Goal: Task Accomplishment & Management: Use online tool/utility

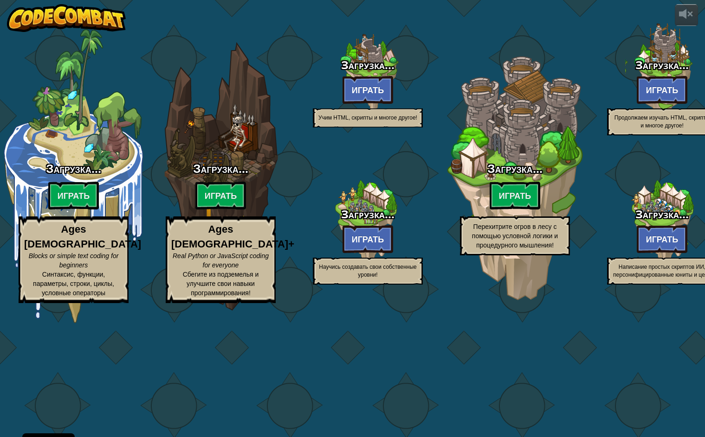
select select "ru"
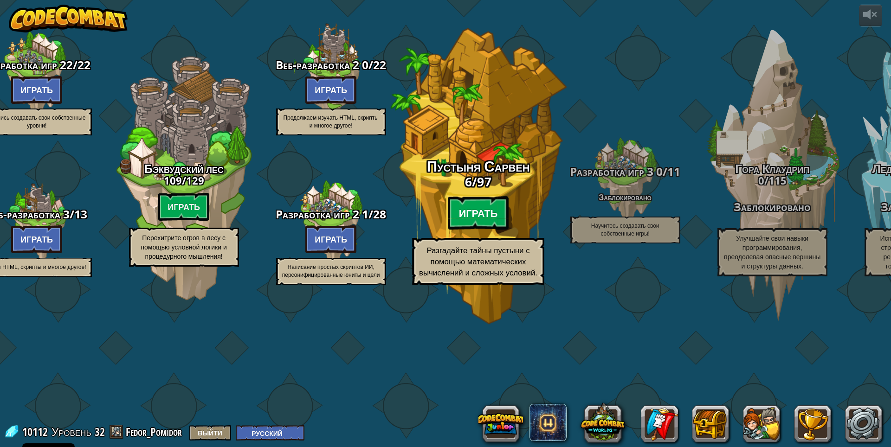
click at [501, 230] on btn "Играть" at bounding box center [477, 213] width 61 height 33
select select "ru"
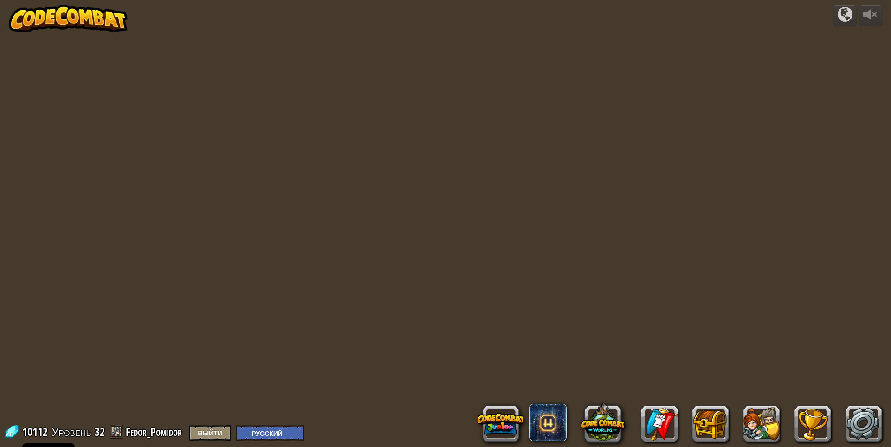
select select "ru"
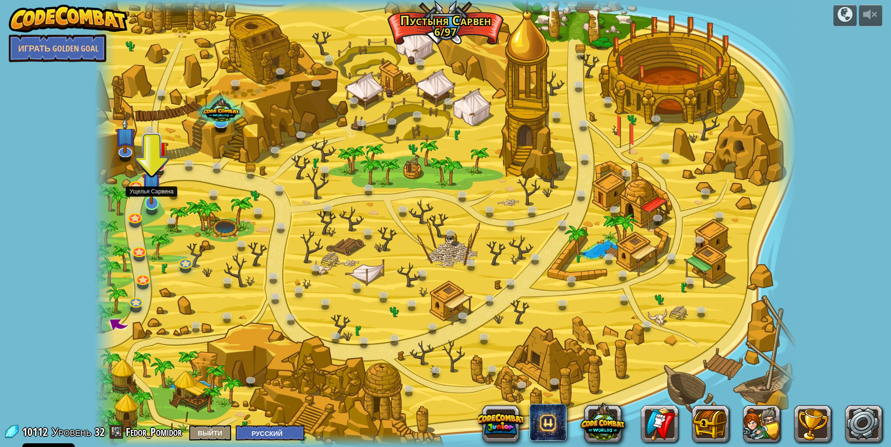
click at [155, 200] on img at bounding box center [151, 182] width 19 height 44
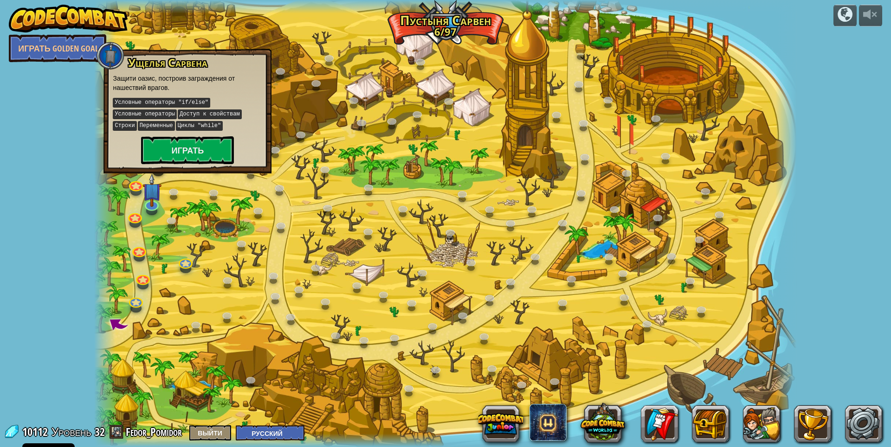
click at [199, 164] on div "Ущелья Сарвена Защити оазис, построив заграждения от нашествий врагов. Условные…" at bounding box center [187, 111] width 168 height 125
click at [189, 154] on button "Играть" at bounding box center [187, 150] width 93 height 28
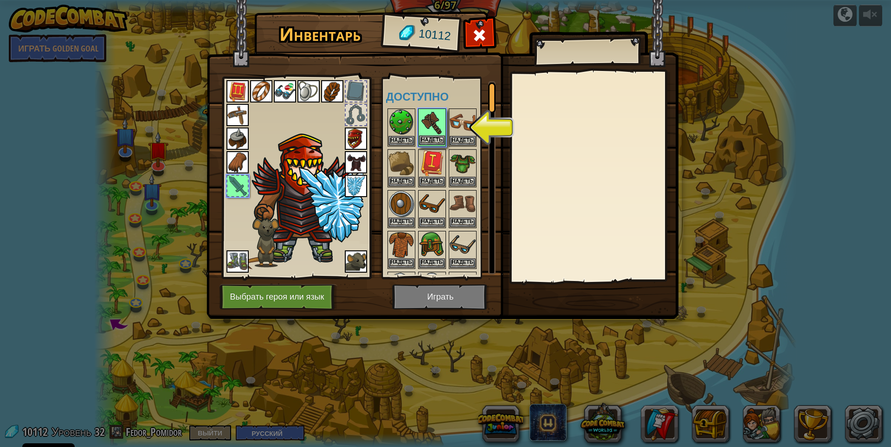
click at [428, 135] on img at bounding box center [432, 122] width 26 height 26
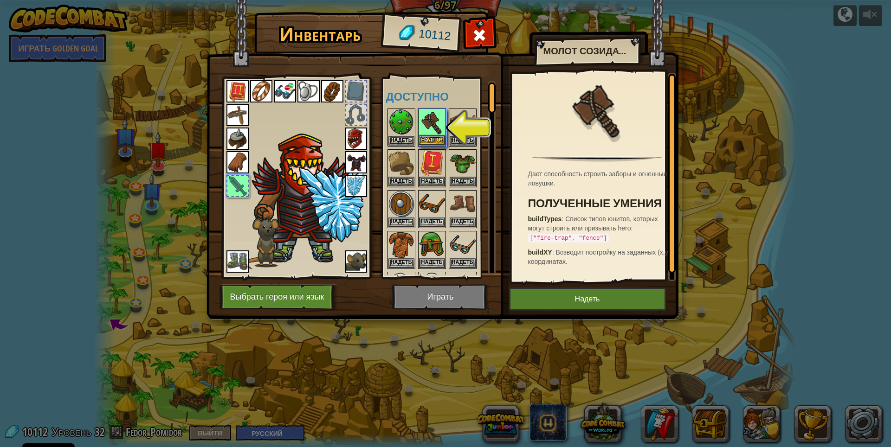
click at [431, 128] on img at bounding box center [432, 122] width 26 height 26
click at [432, 135] on img at bounding box center [432, 122] width 26 height 26
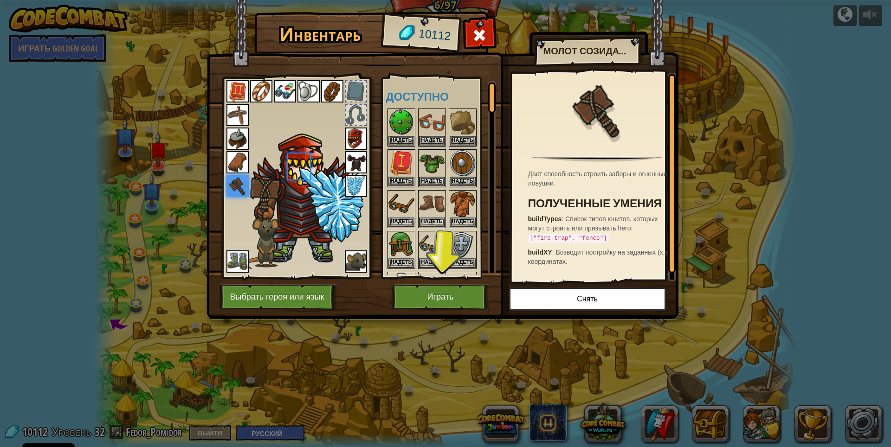
click at [433, 1] on body "Cookie Policy CodeCombat использует постоянные и сеансовые куки. Конфиденциальн…" at bounding box center [445, 0] width 891 height 1
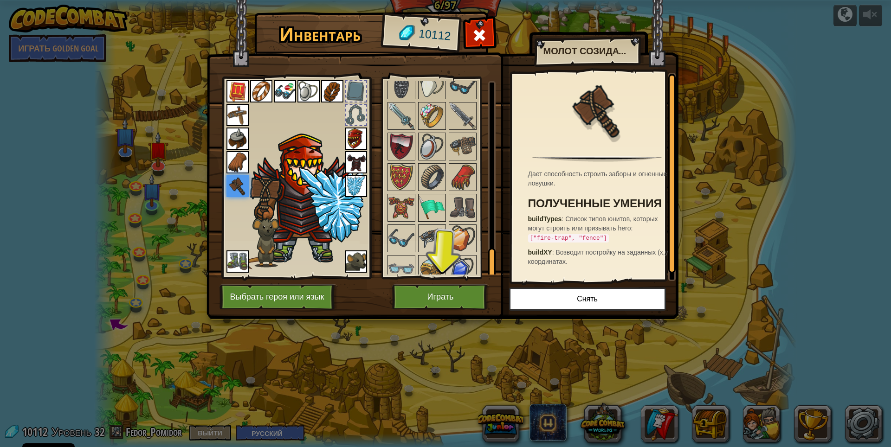
scroll to position [1153, 0]
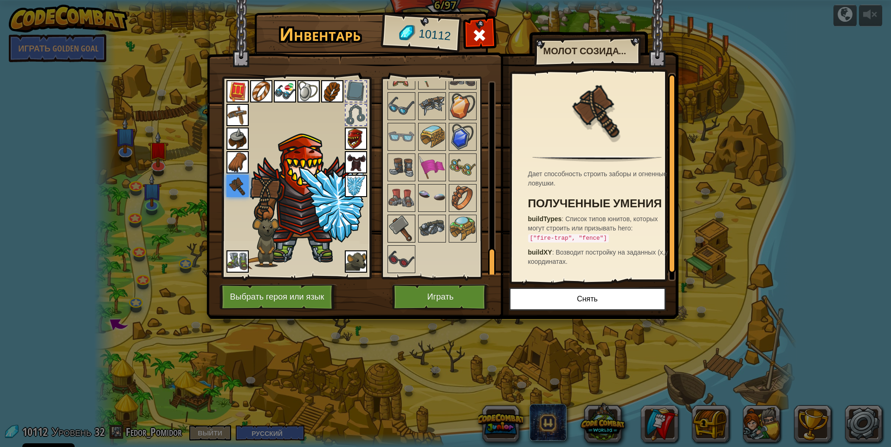
click at [403, 233] on img at bounding box center [401, 229] width 26 height 26
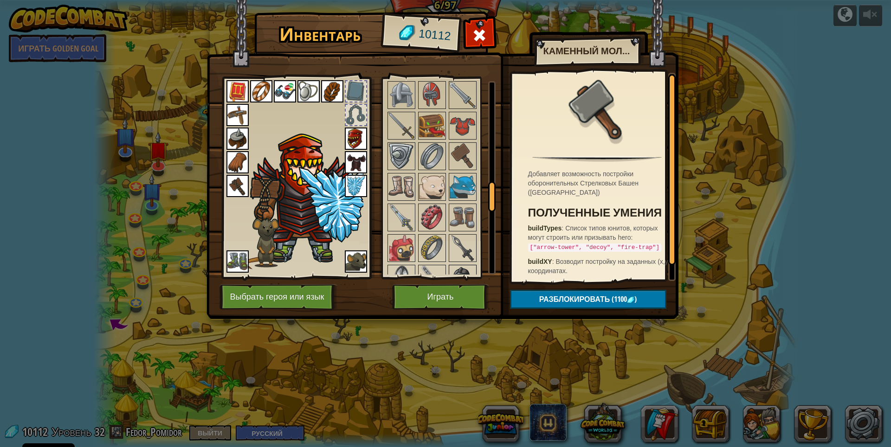
scroll to position [689, 0]
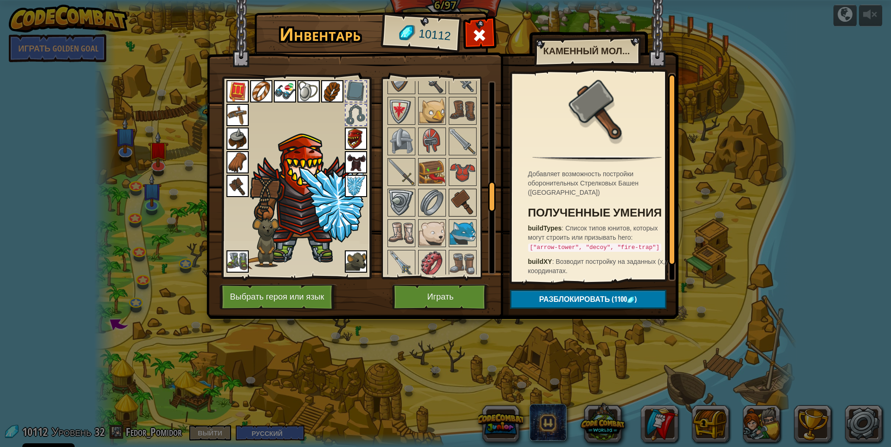
click at [458, 212] on img at bounding box center [462, 203] width 26 height 26
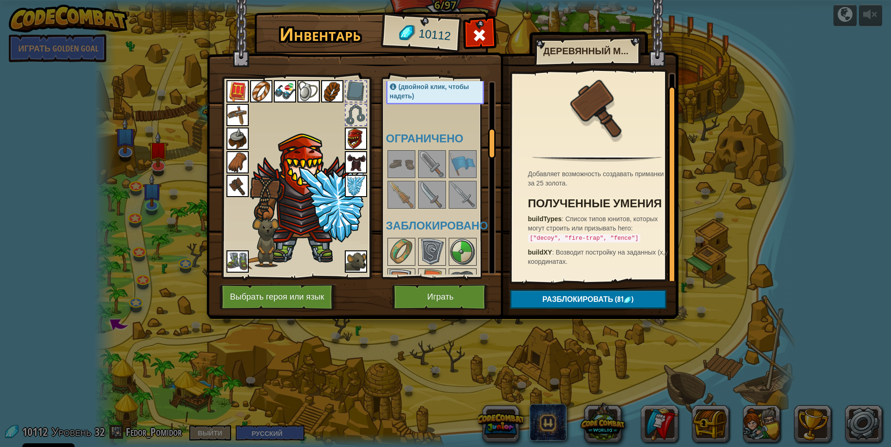
scroll to position [318, 0]
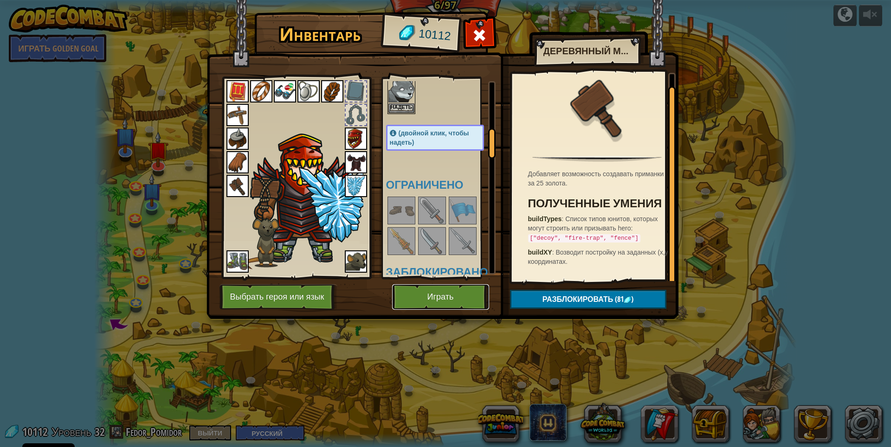
click at [428, 296] on button "Играть" at bounding box center [440, 297] width 97 height 26
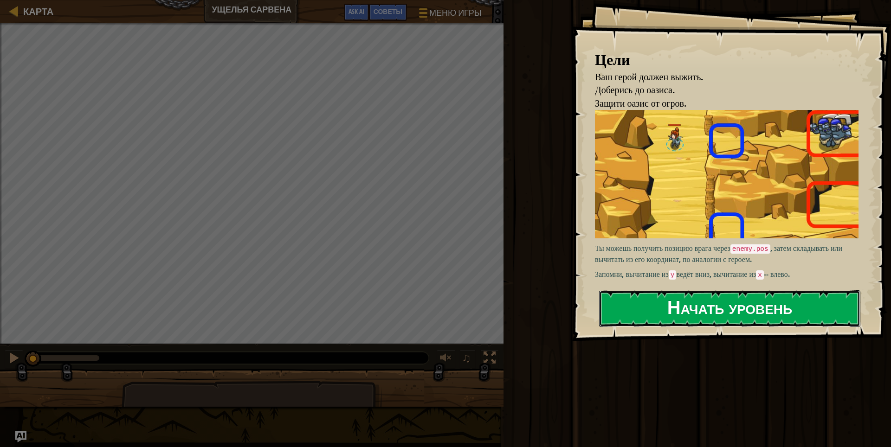
click at [640, 301] on button "Начать уровень" at bounding box center [729, 308] width 261 height 37
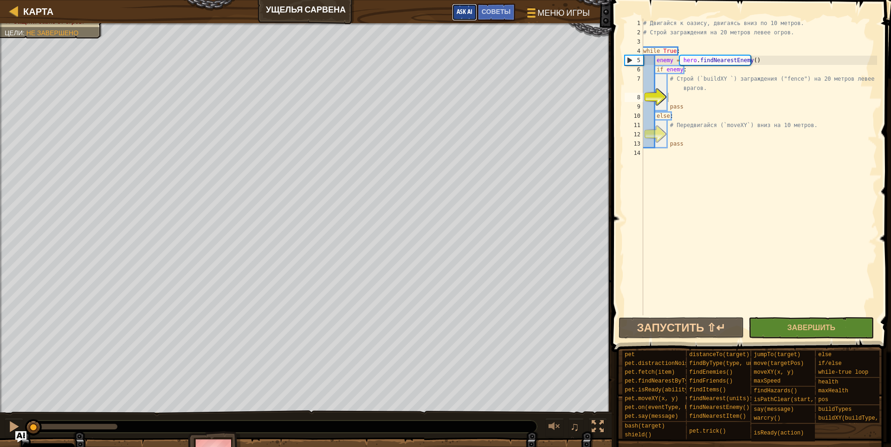
click at [468, 11] on span "Ask AI" at bounding box center [464, 11] width 16 height 9
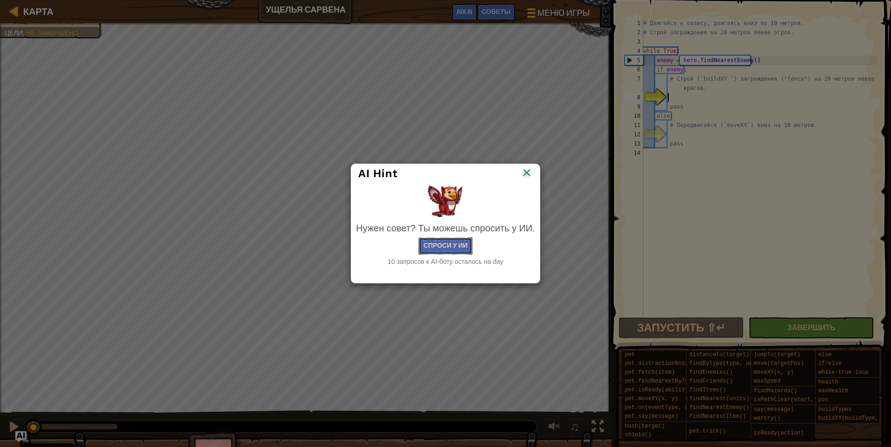
click at [434, 244] on button "Спроси у ИИ" at bounding box center [444, 245] width 53 height 17
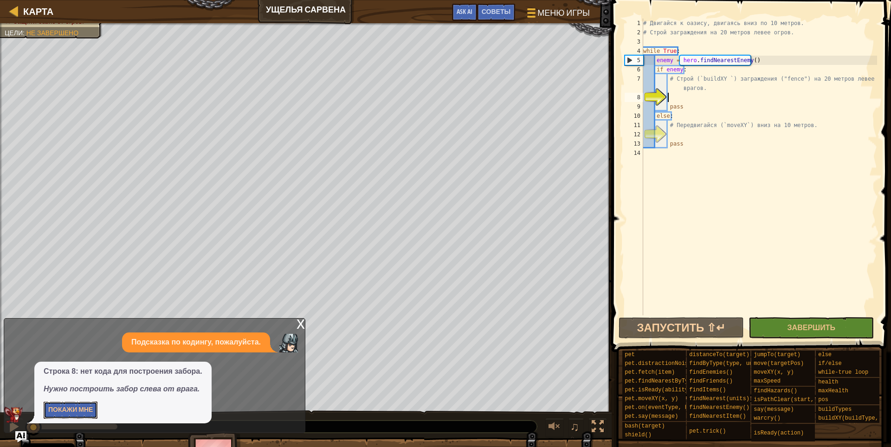
click at [77, 408] on button "Покажи мне" at bounding box center [71, 410] width 54 height 17
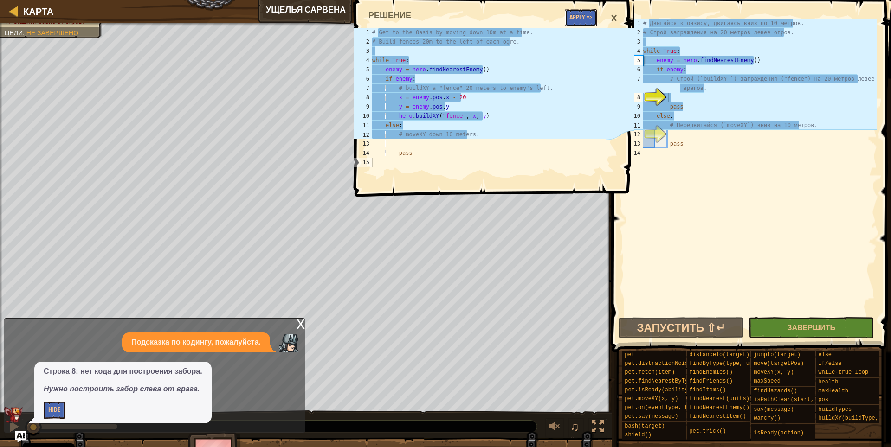
click at [583, 21] on button "Apply =>" at bounding box center [581, 17] width 32 height 17
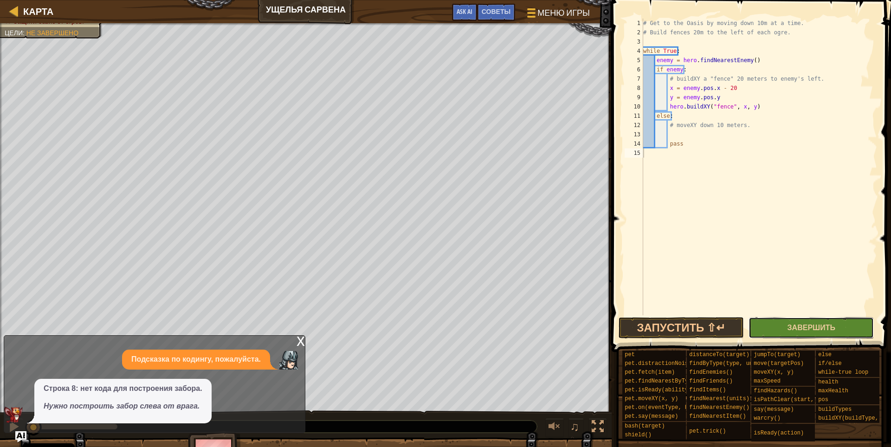
click at [704, 327] on button "Завершить" at bounding box center [810, 327] width 125 height 21
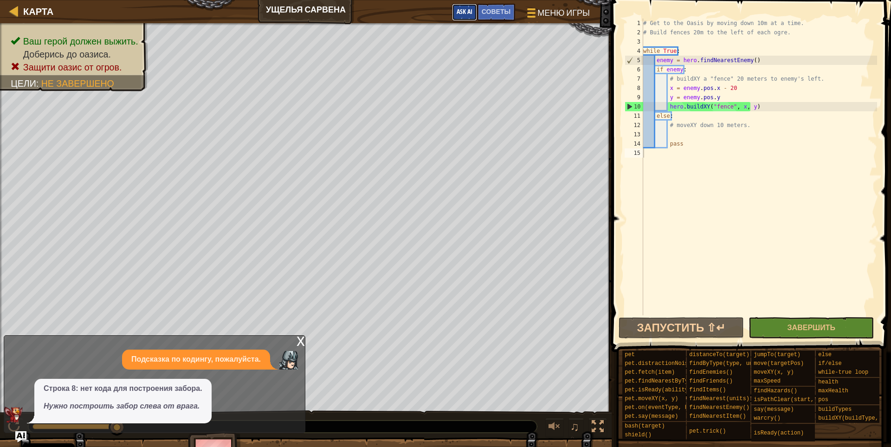
click at [467, 7] on button "Ask AI" at bounding box center [464, 12] width 25 height 17
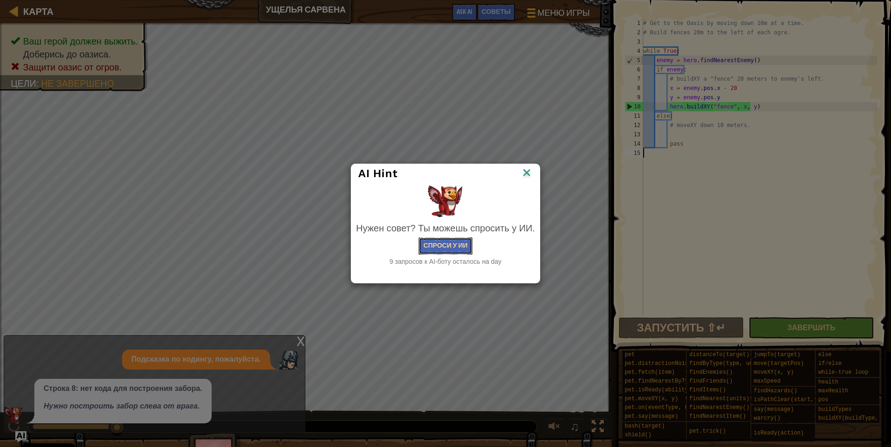
click at [435, 245] on button "Спроси у ИИ" at bounding box center [444, 245] width 53 height 17
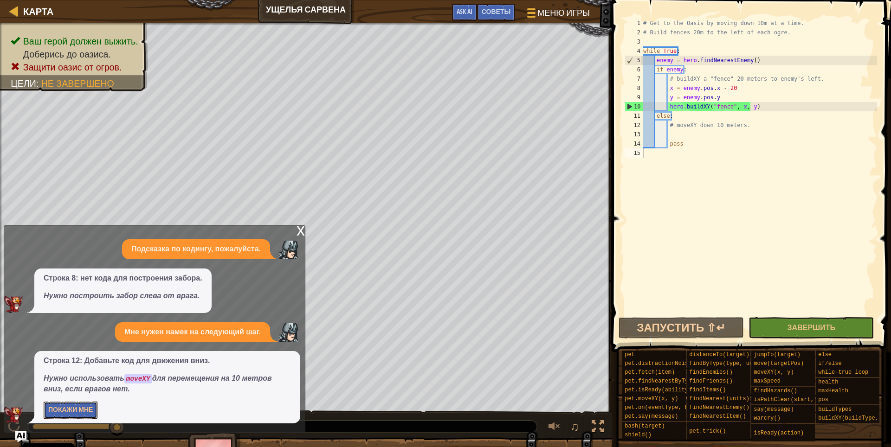
click at [75, 411] on button "Покажи мне" at bounding box center [71, 410] width 54 height 17
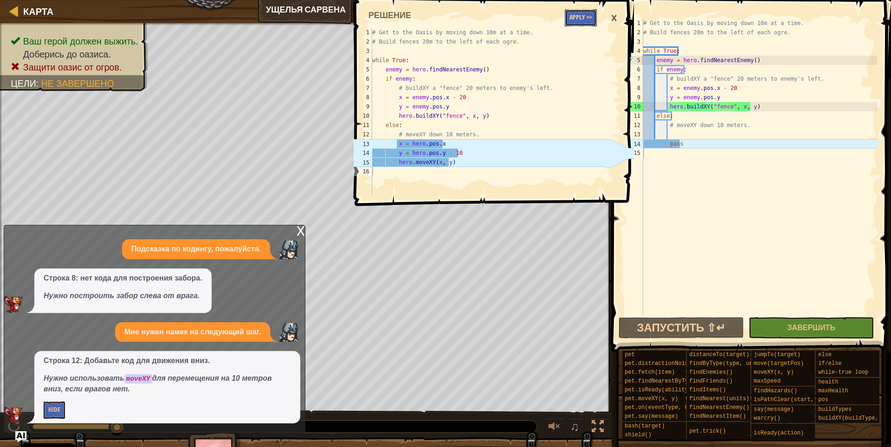
click at [586, 20] on button "Apply =>" at bounding box center [581, 17] width 32 height 17
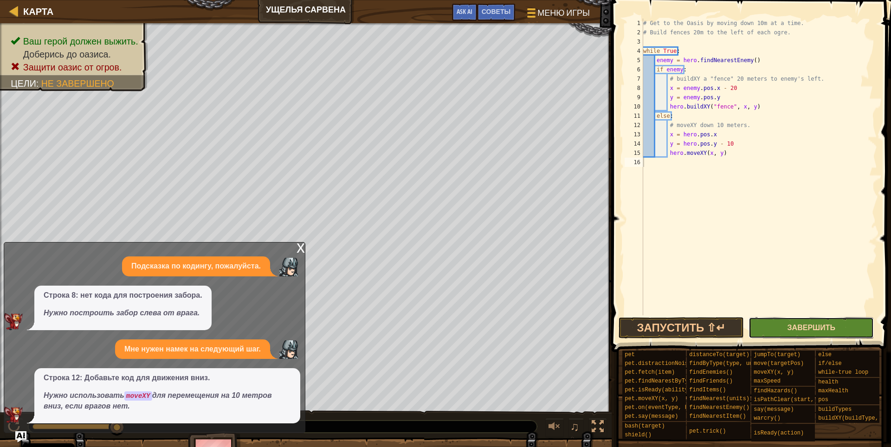
click at [704, 326] on span "Завершить" at bounding box center [811, 327] width 48 height 10
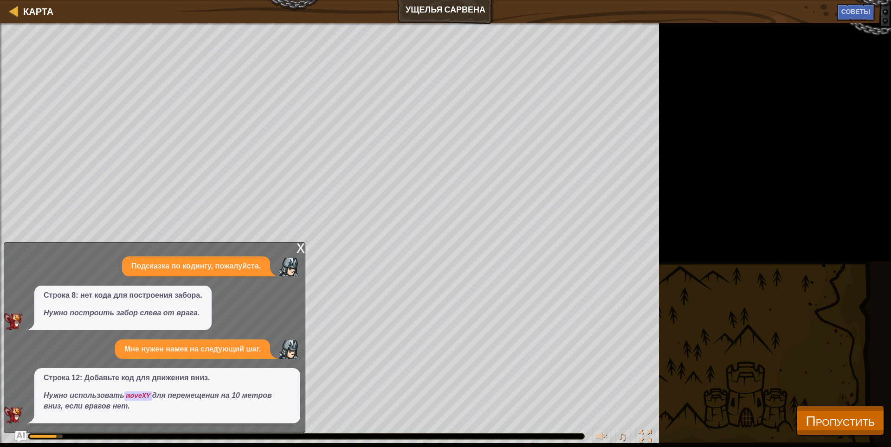
click at [301, 244] on div "x" at bounding box center [300, 247] width 8 height 9
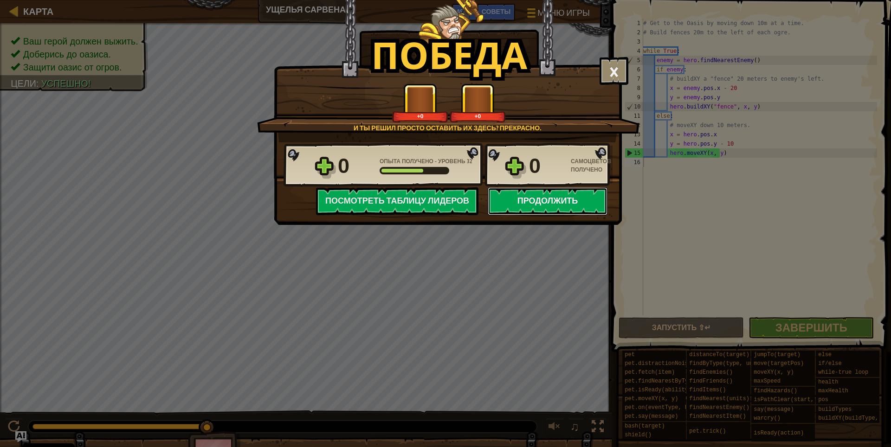
drag, startPoint x: 553, startPoint y: 207, endPoint x: 551, endPoint y: 199, distance: 8.8
click at [551, 199] on button "Продолжить" at bounding box center [548, 201] width 120 height 28
select select "ru"
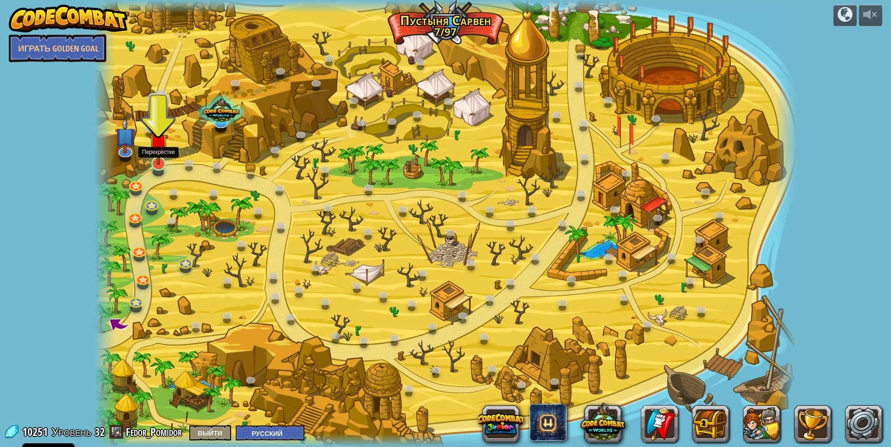
click at [164, 165] on img at bounding box center [158, 143] width 19 height 44
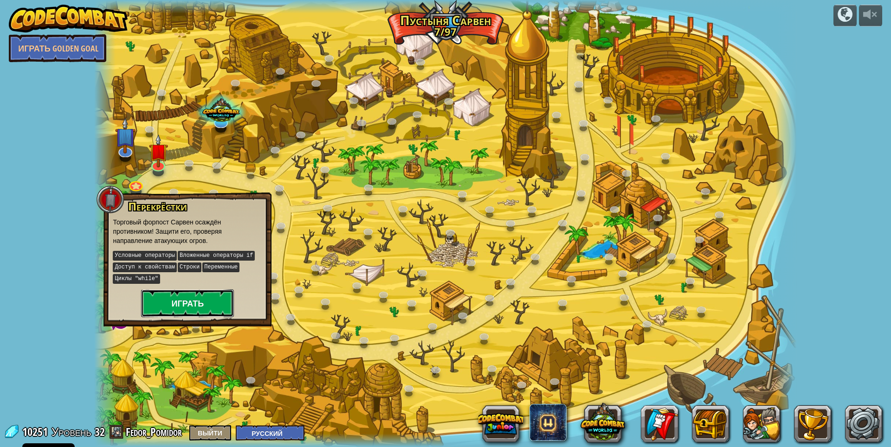
click at [211, 294] on button "Играть" at bounding box center [187, 303] width 93 height 28
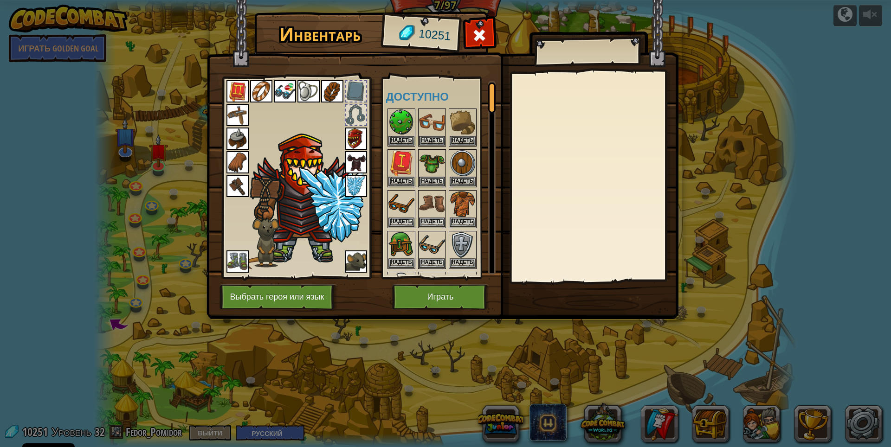
drag, startPoint x: 447, startPoint y: 306, endPoint x: 448, endPoint y: 299, distance: 7.6
click at [448, 302] on div "Инвентарь 10251 Доступно Надеть Надеть Надеть Надеть Надеть Надеть Надеть Надет…" at bounding box center [446, 167] width 472 height 306
click at [465, 298] on button "Играть" at bounding box center [440, 297] width 97 height 26
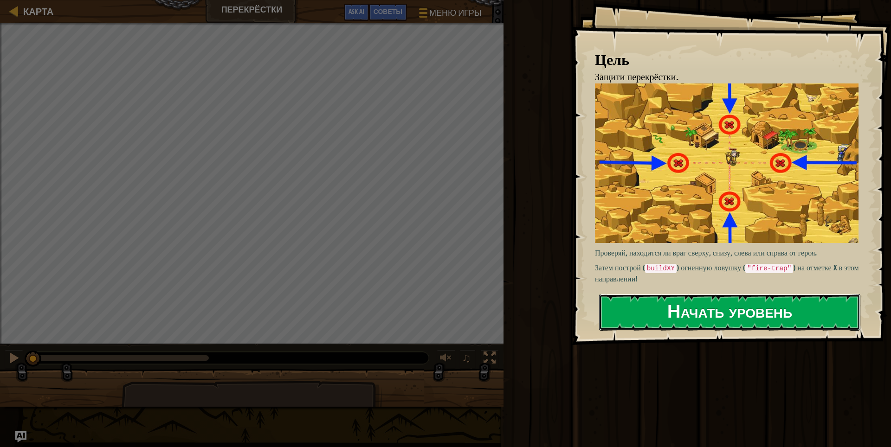
click at [687, 314] on button "Начать уровень" at bounding box center [729, 312] width 261 height 37
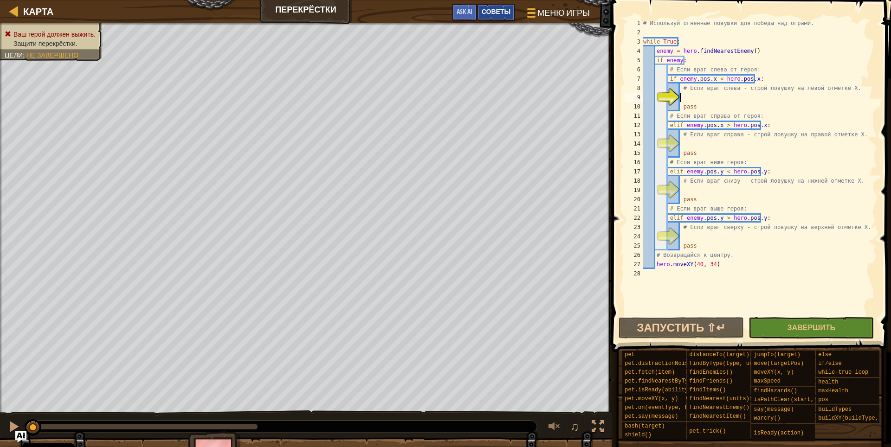
click at [510, 13] on span "Советы" at bounding box center [495, 11] width 29 height 9
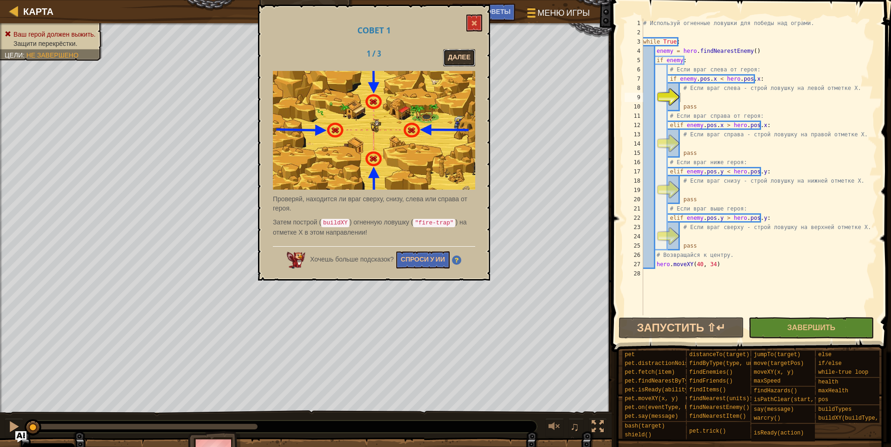
click at [455, 52] on button "Далее" at bounding box center [459, 57] width 32 height 17
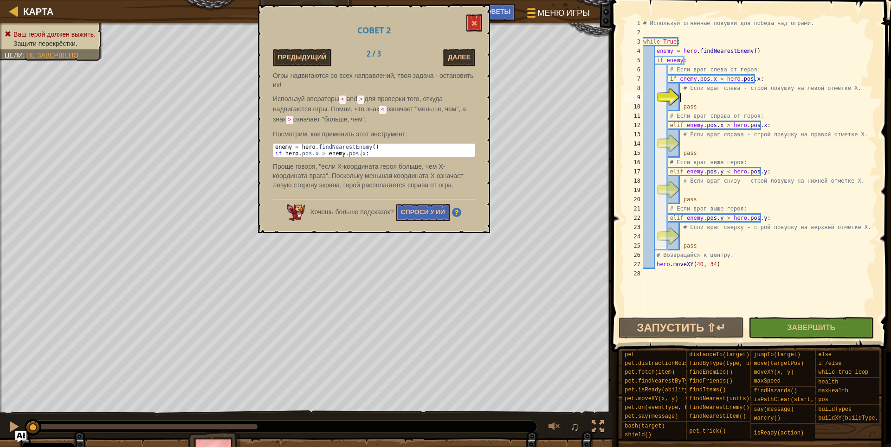
click at [704, 100] on div "# Используй огненные ловушки для победы над ограми. while True : enemy = hero .…" at bounding box center [759, 176] width 236 height 315
click at [474, 24] on span at bounding box center [474, 23] width 6 height 6
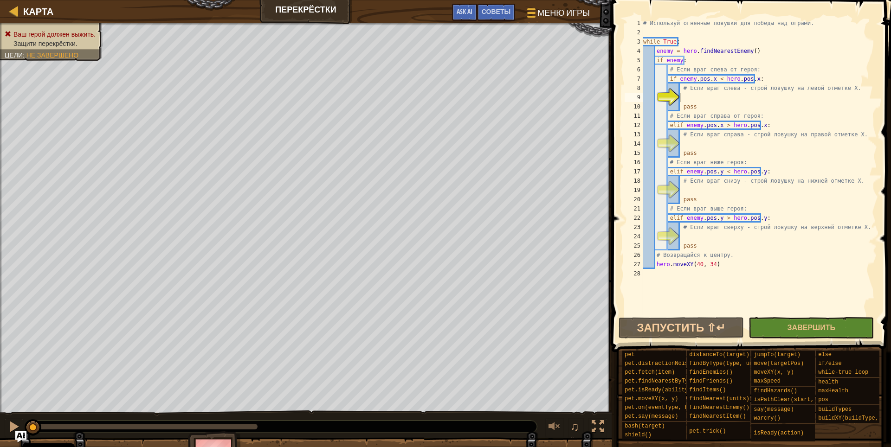
click at [704, 98] on div "# Используй огненные ловушки для победы над ограми. while True : enemy = hero .…" at bounding box center [759, 176] width 236 height 315
type textarea "р"
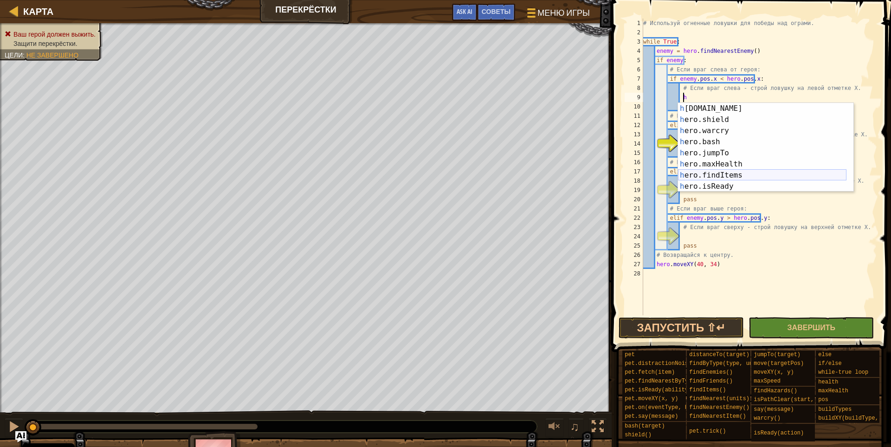
scroll to position [111, 0]
click at [704, 139] on div "h ero.maxHealth нажмите enter h ero.findItems нажмите enter h ero.isReady нажми…" at bounding box center [762, 158] width 168 height 111
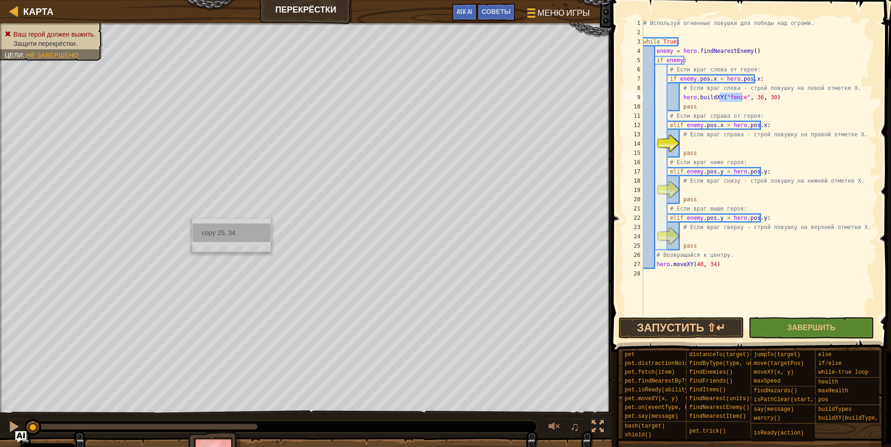
click at [200, 236] on div "copy 25, 34" at bounding box center [231, 233] width 78 height 19
drag, startPoint x: 765, startPoint y: 93, endPoint x: 742, endPoint y: 98, distance: 23.7
click at [704, 98] on div "# Используй огненные ловушки для победы над ограми. while True : enemy = hero .…" at bounding box center [759, 176] width 236 height 315
paste textarea "25, 34"
type textarea "hero.buildXY("fence", 25, 34)"
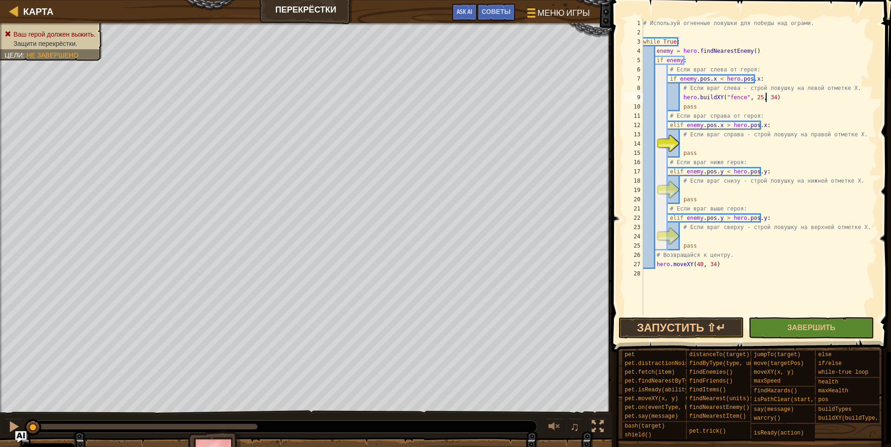
click at [704, 143] on div "# Используй огненные ловушки для победы над ограми. while True : enemy = hero .…" at bounding box center [759, 176] width 236 height 315
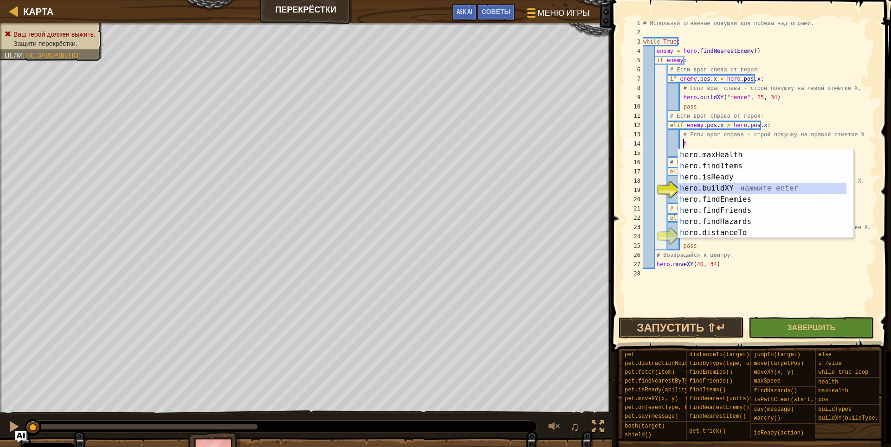
click at [704, 189] on div "h ero.maxHealth нажмите enter h ero.findItems нажмите enter h ero.isReady нажми…" at bounding box center [762, 204] width 168 height 111
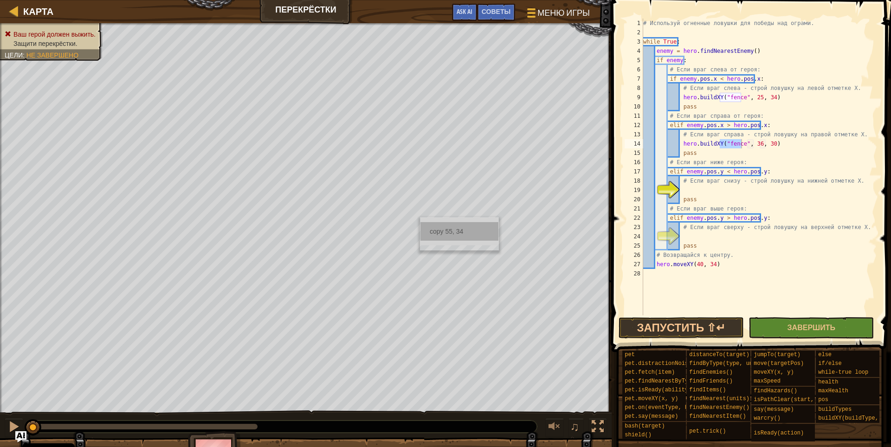
click at [429, 231] on div "copy 55, 34" at bounding box center [459, 231] width 78 height 19
click at [704, 140] on div "# Используй огненные ловушки для победы над ограми. while True : enemy = hero .…" at bounding box center [759, 176] width 236 height 315
click at [704, 153] on div "# Используй огненные ловушки для победы над ограми. while True : enemy = hero .…" at bounding box center [759, 176] width 236 height 315
drag, startPoint x: 765, startPoint y: 146, endPoint x: 739, endPoint y: 147, distance: 25.5
click at [704, 147] on div "# Используй огненные ловушки для победы над ограми. while True : enemy = hero .…" at bounding box center [759, 176] width 236 height 315
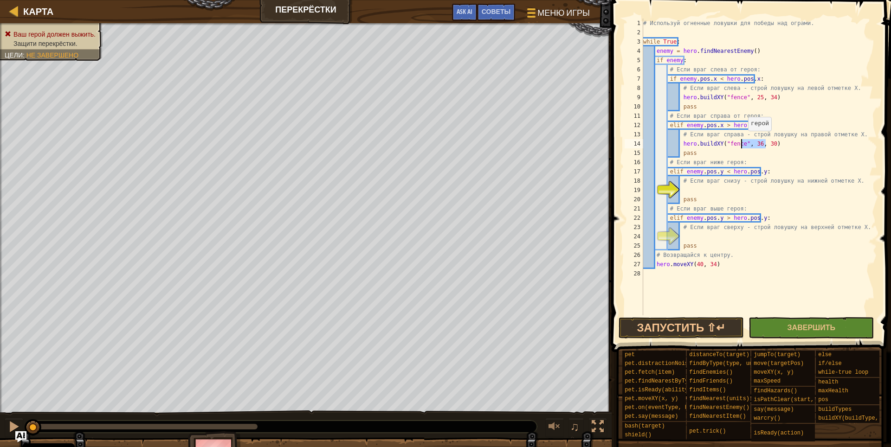
click at [704, 140] on div "# Используй огненные ловушки для победы над ограми. while True : enemy = hero .…" at bounding box center [759, 167] width 236 height 297
drag, startPoint x: 747, startPoint y: 142, endPoint x: 764, endPoint y: 142, distance: 16.7
click at [704, 142] on div "# Используй огненные ловушки для победы над ограми. while True : enemy = hero .…" at bounding box center [759, 176] width 236 height 315
paste textarea "55, 34"
type textarea "hero.buildXY("fence", 55, 34)"
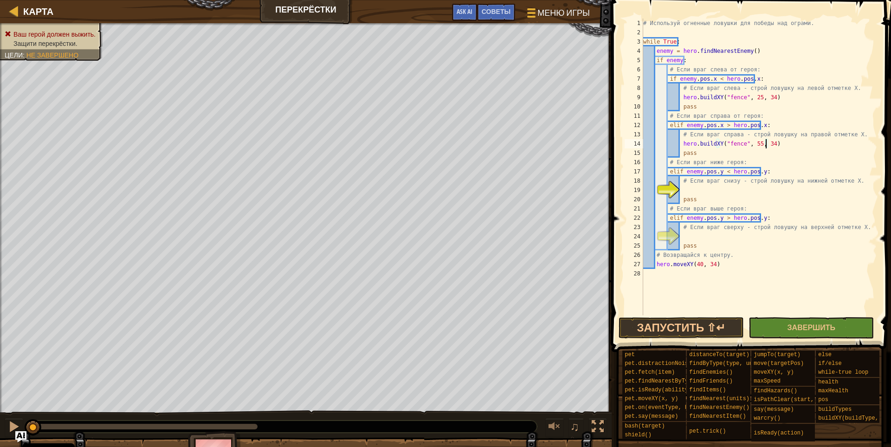
click at [704, 192] on div "# Используй огненные ловушки для победы над ограми. while True : enemy = hero .…" at bounding box center [759, 176] width 236 height 315
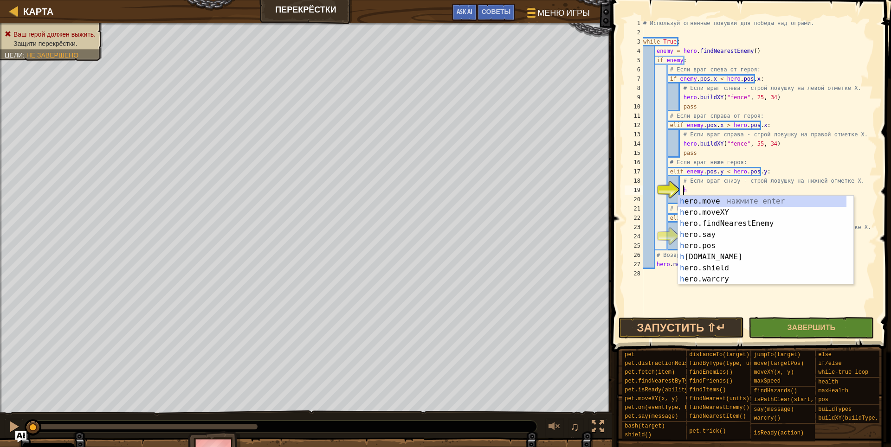
scroll to position [0, 0]
click at [704, 215] on div "h ero.move нажмите enter h ero.moveXY нажмите enter h ero.findNearestEnemy нажм…" at bounding box center [762, 251] width 168 height 111
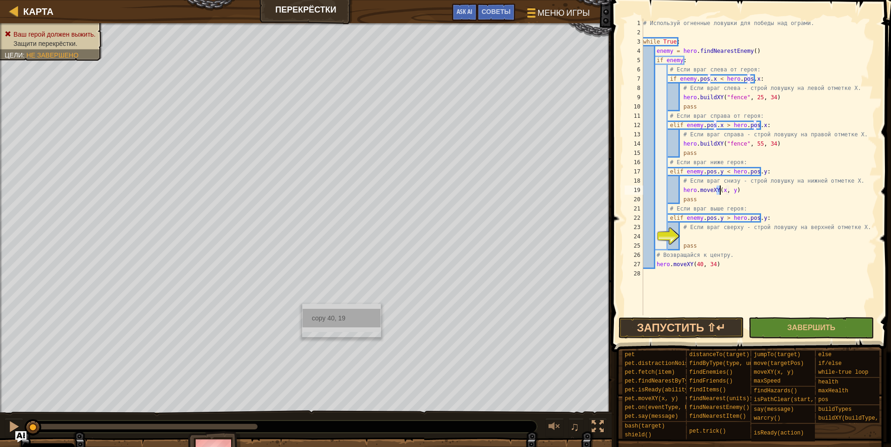
click at [319, 309] on div "copy 40, 19" at bounding box center [341, 318] width 78 height 19
drag, startPoint x: 727, startPoint y: 190, endPoint x: 715, endPoint y: 190, distance: 12.1
click at [704, 190] on div "# Используй огненные ловушки для победы над ограми. while True : enemy = hero .…" at bounding box center [759, 176] width 236 height 315
paste textarea "40, 19"
type textarea "hero.moveXY(40, 19)"
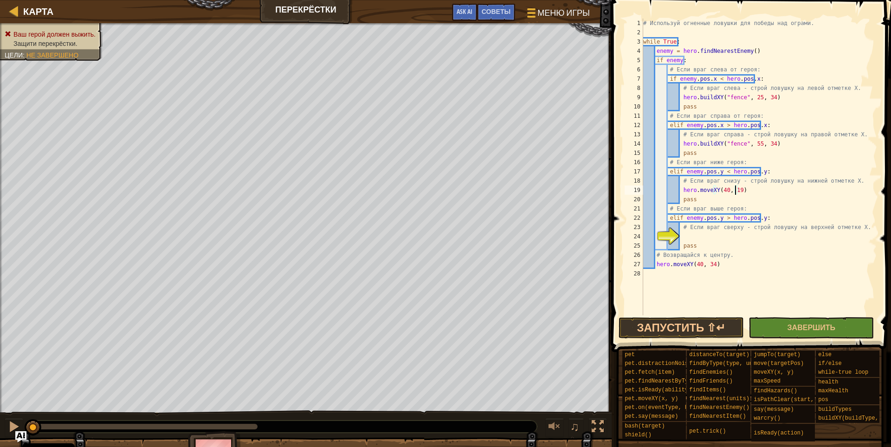
click at [693, 238] on div "# Используй огненные ловушки для победы над ограми. while True : enemy = hero .…" at bounding box center [759, 176] width 236 height 315
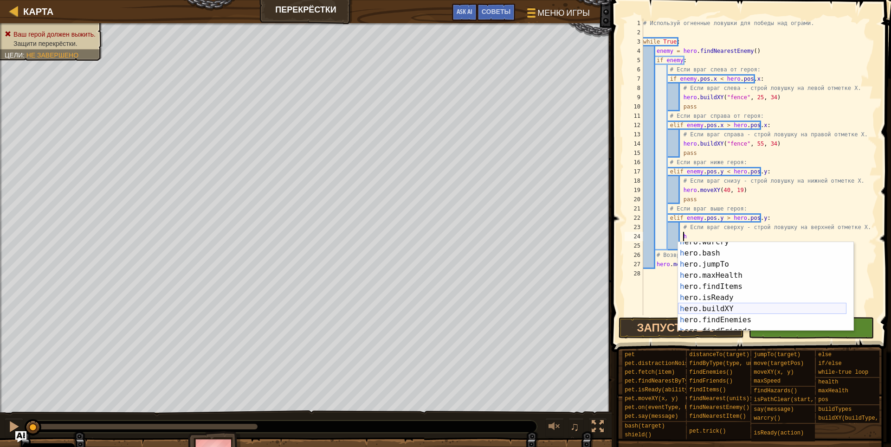
scroll to position [111, 0]
click at [704, 284] on div "h ero.maxHealth нажмите enter h ero.findItems нажмите enter h ero.isReady нажми…" at bounding box center [762, 297] width 168 height 111
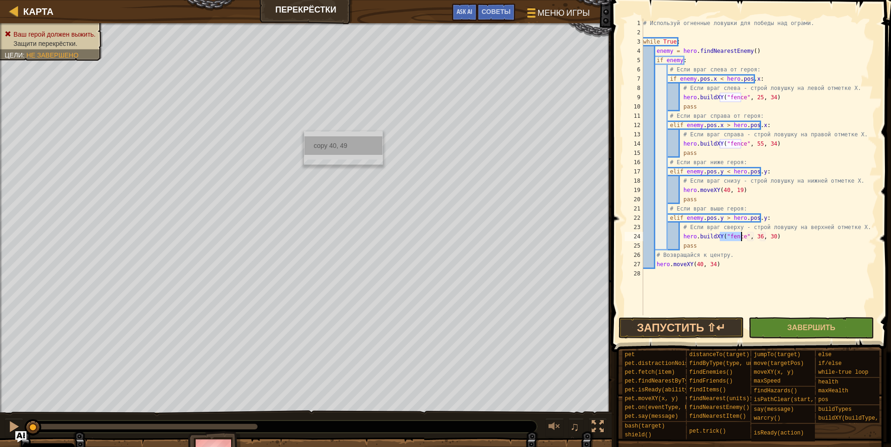
click at [309, 145] on div "copy 40, 49" at bounding box center [343, 145] width 78 height 19
drag, startPoint x: 764, startPoint y: 234, endPoint x: 747, endPoint y: 232, distance: 16.8
click at [704, 232] on div "# Используй огненные ловушки для победы над ограми. while True : enemy = hero .…" at bounding box center [759, 176] width 236 height 315
paste textarea "40, 49"
click at [704, 327] on button "Запустить ⇧↵" at bounding box center [680, 327] width 125 height 21
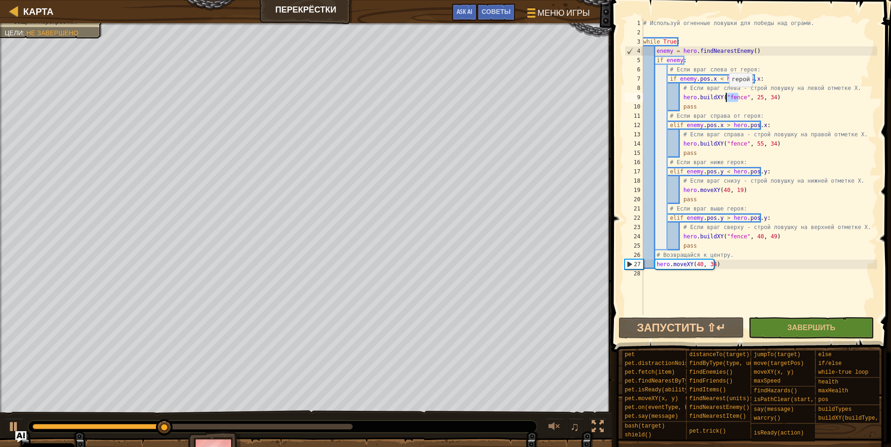
drag, startPoint x: 737, startPoint y: 96, endPoint x: 724, endPoint y: 96, distance: 13.5
click at [704, 96] on div "# Используй огненные ловушки для победы над ограми. while True : enemy = hero .…" at bounding box center [759, 176] width 236 height 315
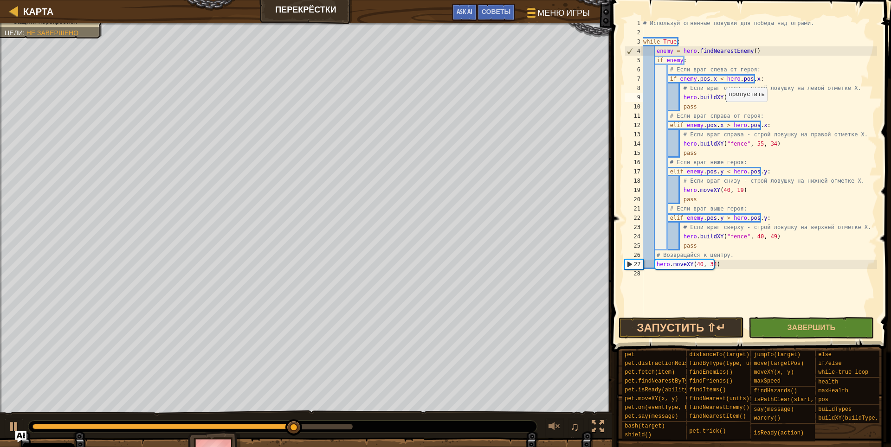
scroll to position [4, 6]
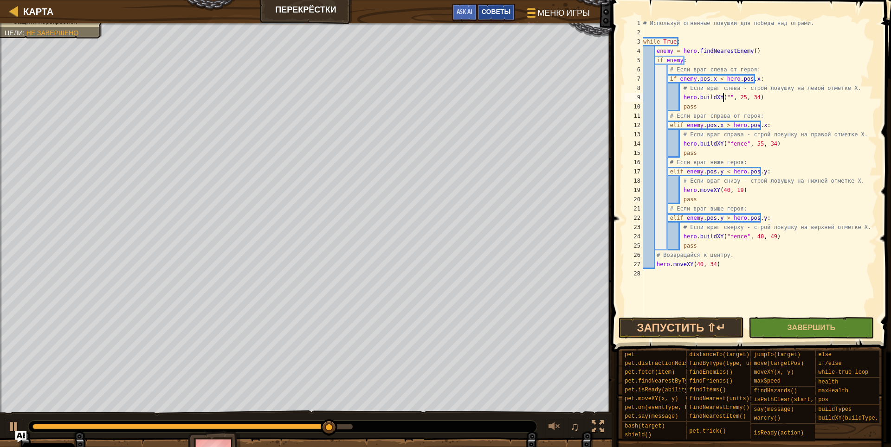
click at [499, 14] on span "Советы" at bounding box center [495, 11] width 29 height 9
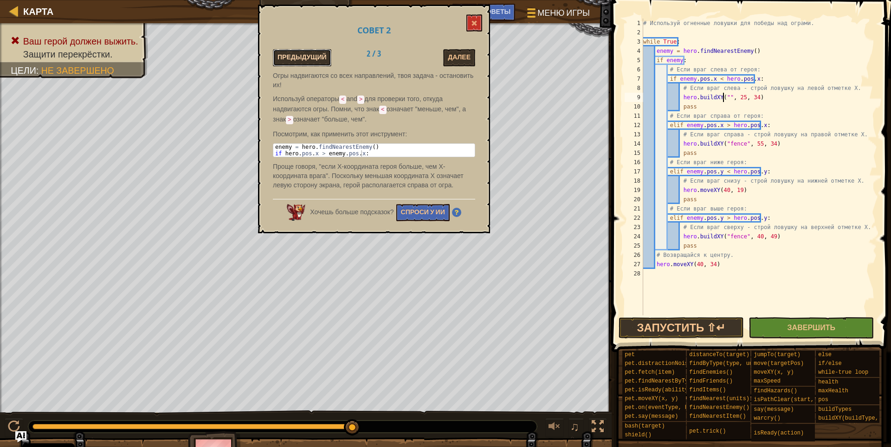
click at [316, 51] on button "Предыдущий" at bounding box center [302, 57] width 58 height 17
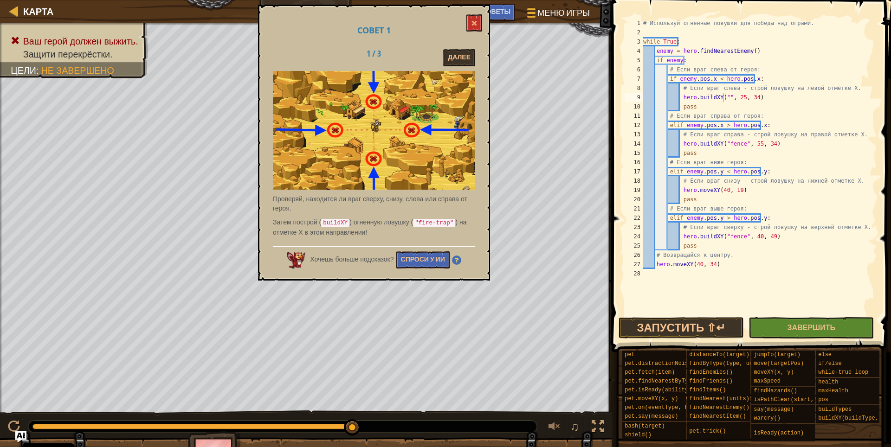
click at [448, 222] on code ""fire-trap"" at bounding box center [434, 223] width 42 height 8
drag, startPoint x: 448, startPoint y: 220, endPoint x: 422, endPoint y: 220, distance: 26.4
click at [422, 221] on code ""fire-trap"" at bounding box center [434, 223] width 42 height 8
click at [460, 57] on button "Далее" at bounding box center [459, 57] width 32 height 17
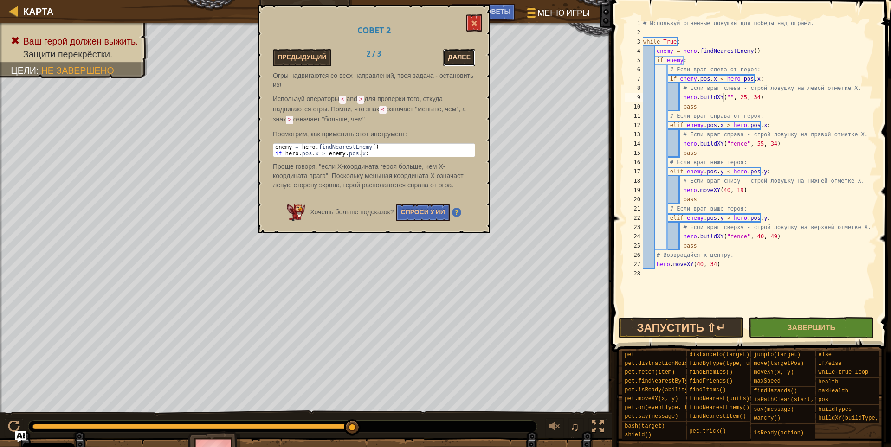
click at [460, 59] on button "Далее" at bounding box center [459, 57] width 32 height 17
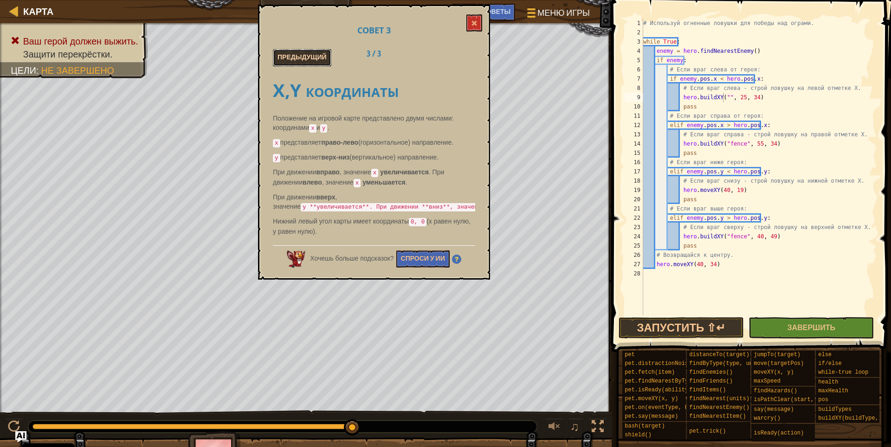
click at [280, 62] on button "Предыдущий" at bounding box center [302, 57] width 58 height 17
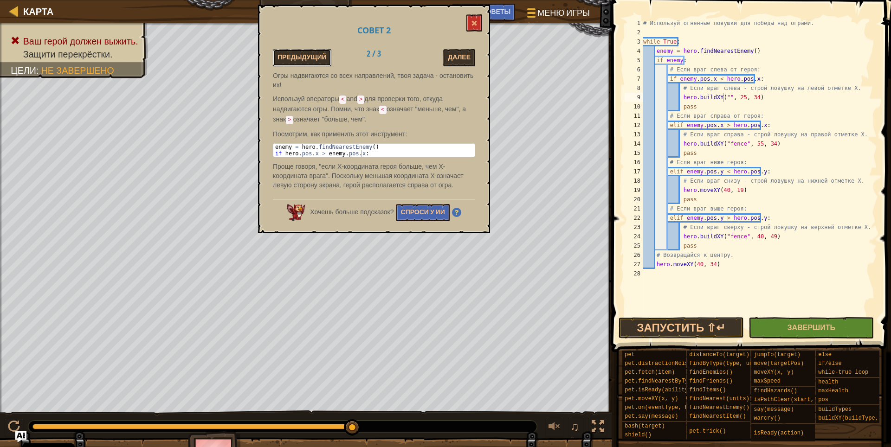
click at [280, 62] on button "Предыдущий" at bounding box center [302, 57] width 58 height 17
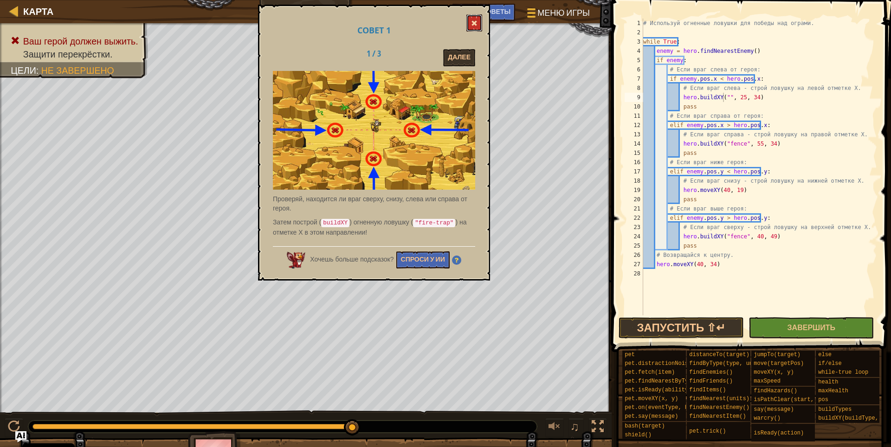
click at [480, 25] on button at bounding box center [474, 22] width 16 height 17
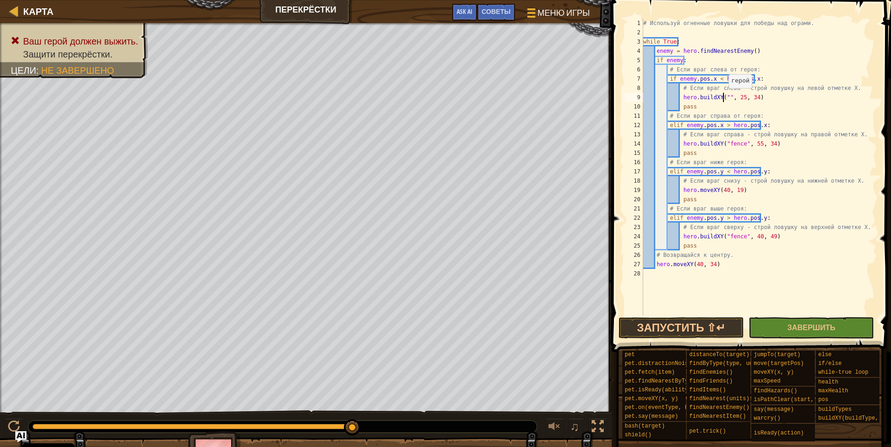
click at [704, 97] on div "# Используй огненные ловушки для победы над ограми. while True : enemy = hero .…" at bounding box center [759, 176] width 236 height 315
click at [704, 96] on div "# Используй огненные ловушки для победы над ограми. while True : enemy = hero .…" at bounding box center [759, 176] width 236 height 315
drag, startPoint x: 749, startPoint y: 97, endPoint x: 724, endPoint y: 97, distance: 25.5
click at [704, 97] on div "# Используй огненные ловушки для победы над ограми. while True : enemy = hero .…" at bounding box center [759, 176] width 236 height 315
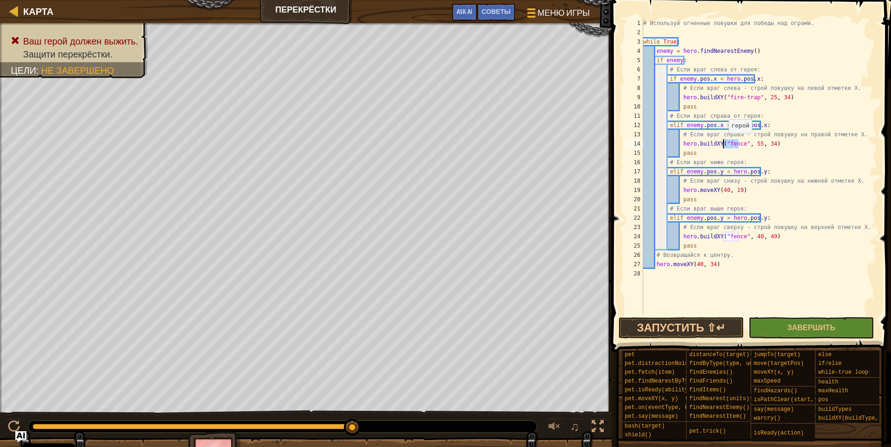
drag, startPoint x: 739, startPoint y: 147, endPoint x: 724, endPoint y: 142, distance: 15.9
click at [704, 142] on div "# Используй огненные ловушки для победы над ограми. while True : enemy = hero .…" at bounding box center [759, 176] width 236 height 315
paste textarea "ire-trap"
drag, startPoint x: 713, startPoint y: 189, endPoint x: 680, endPoint y: 191, distance: 33.0
click at [680, 191] on div "# Используй огненные ловушки для победы над ограми. while True : enemy = hero .…" at bounding box center [759, 176] width 236 height 315
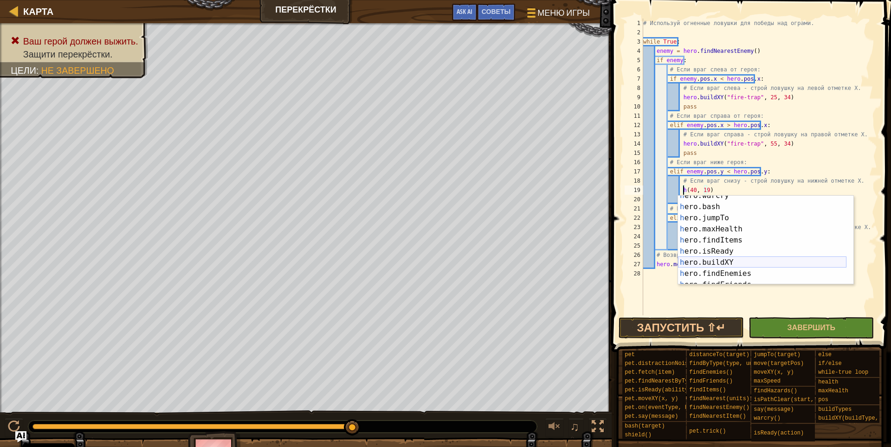
scroll to position [83, 0]
click at [704, 268] on div "h ero.warcry нажмите enter h ero.bash нажмите enter h ero.jumpTo нажмите enter …" at bounding box center [762, 245] width 168 height 111
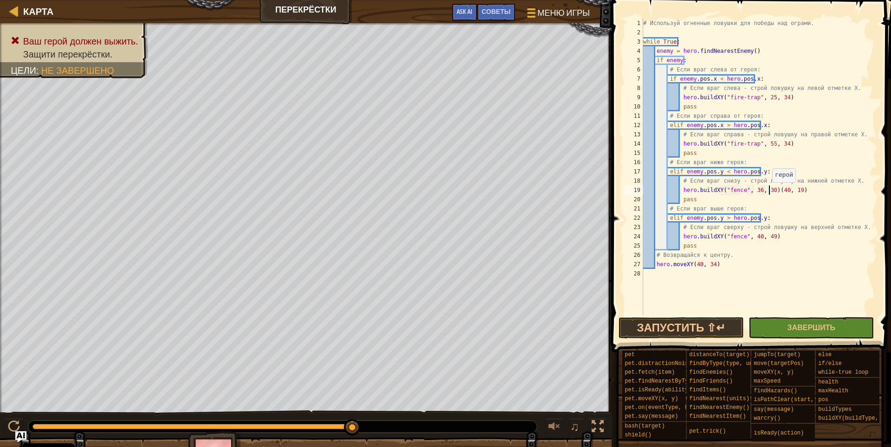
click at [704, 192] on div "# Используй огненные ловушки для победы над ограми. while True : enemy = hero .…" at bounding box center [759, 176] width 236 height 315
click at [704, 194] on div "# Используй огненные ловушки для победы над ограми. while True : enemy = hero .…" at bounding box center [759, 176] width 236 height 315
click at [704, 192] on div "# Используй огненные ловушки для победы над ограми. while True : enemy = hero .…" at bounding box center [759, 167] width 236 height 297
drag, startPoint x: 738, startPoint y: 192, endPoint x: 725, endPoint y: 193, distance: 12.2
click at [704, 193] on div "# Используй огненные ловушки для победы над ограми. while True : enemy = hero .…" at bounding box center [759, 176] width 236 height 315
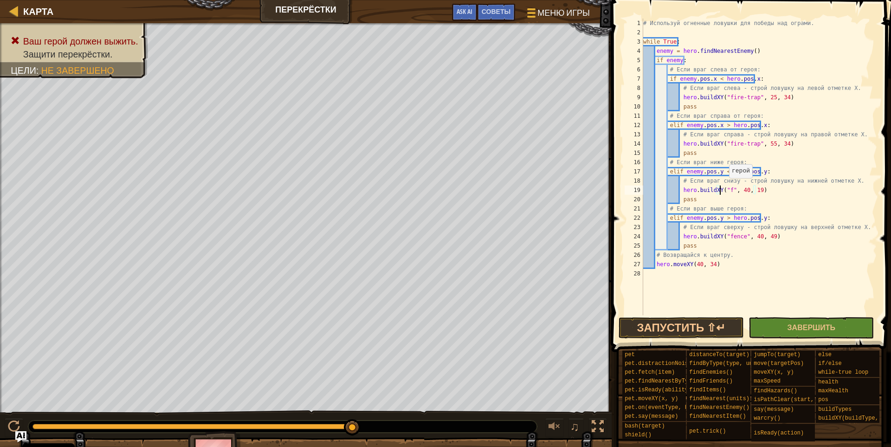
click at [704, 187] on div "# Используй огненные ловушки для победы над ограми. while True : enemy = hero .…" at bounding box center [759, 176] width 236 height 315
paste textarea "fire-trap"
drag, startPoint x: 737, startPoint y: 233, endPoint x: 723, endPoint y: 232, distance: 14.0
click at [704, 232] on div "# Используй огненные ловушки для победы над ограми. while True : enemy = hero .…" at bounding box center [759, 176] width 236 height 315
paste textarea "ire-trap"
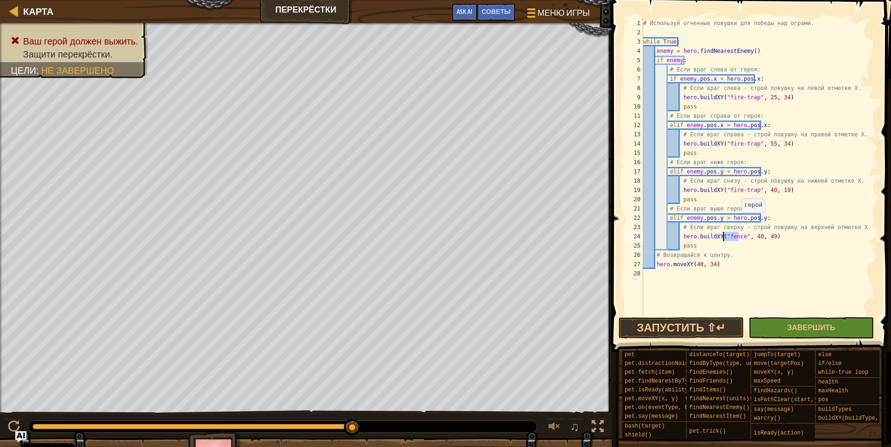
type textarea "hero.buildXY("fire-trap", 40, 49)"
drag, startPoint x: 793, startPoint y: 325, endPoint x: 783, endPoint y: 345, distance: 22.0
click at [704, 326] on span "Завершить" at bounding box center [811, 327] width 48 height 10
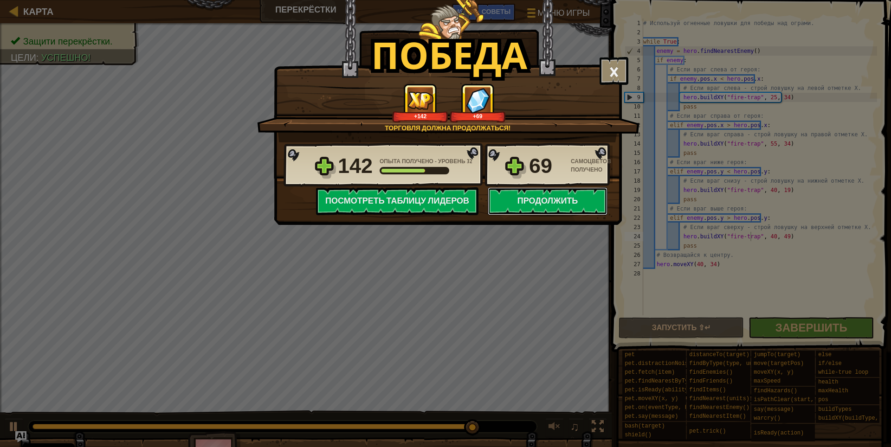
drag, startPoint x: 502, startPoint y: 190, endPoint x: 487, endPoint y: 181, distance: 18.1
click at [487, 181] on div "142 Опыта получено - Уровень 32 69 Самоцветов получено Сохранить прогресс Продо…" at bounding box center [447, 178] width 347 height 73
click at [494, 193] on button "Продолжить" at bounding box center [548, 201] width 120 height 28
select select "ru"
